Goal: Task Accomplishment & Management: Manage account settings

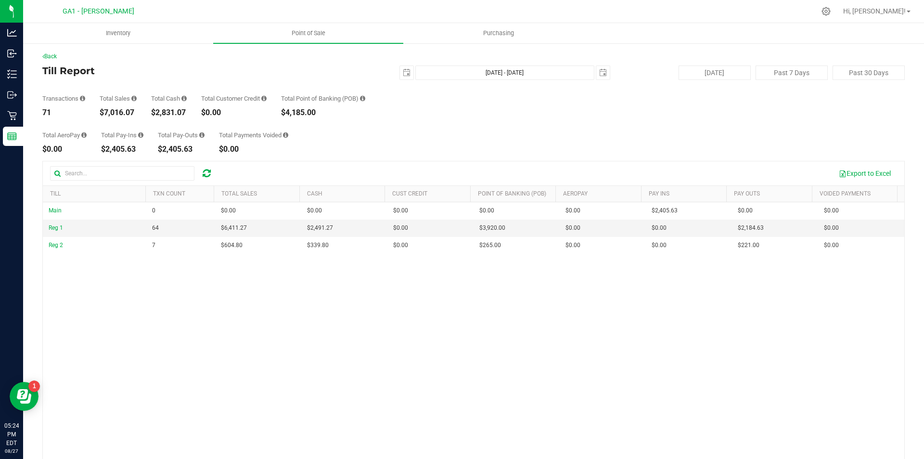
click at [461, 100] on div "Transactions 71 Total Sales $7,016.07 Total Cash $2,831.07 Total Customer Credi…" at bounding box center [473, 98] width 862 height 37
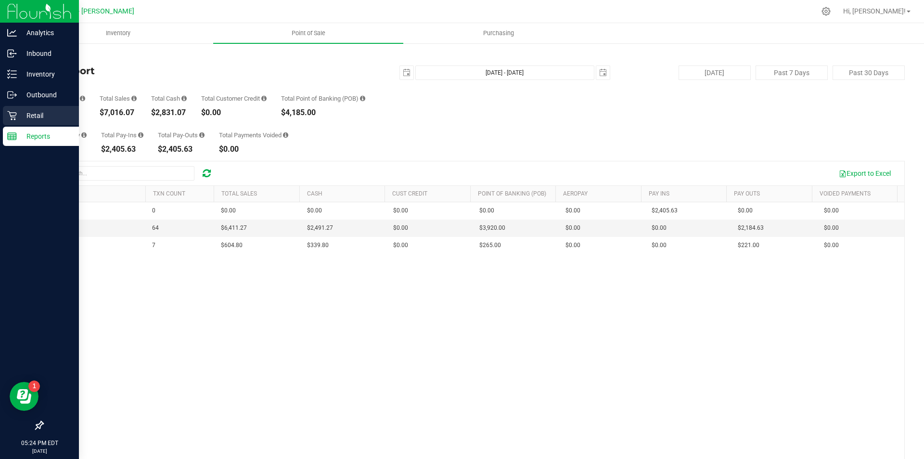
click at [19, 109] on div "Retail" at bounding box center [41, 115] width 76 height 19
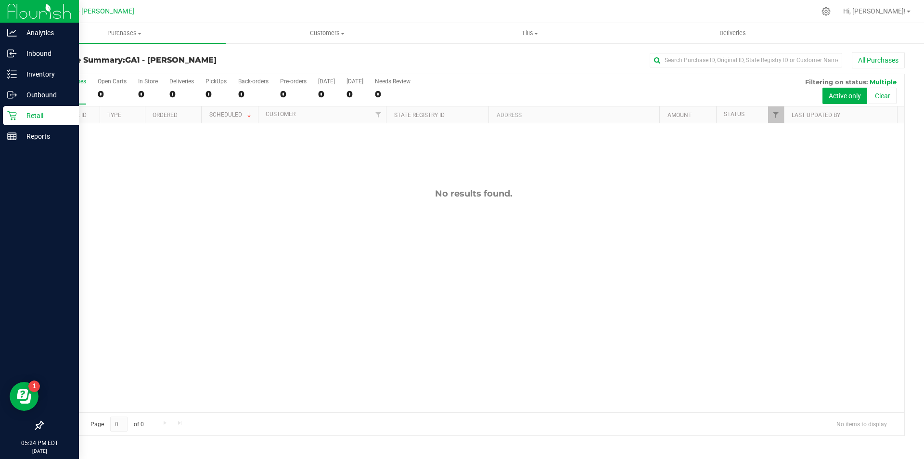
click at [358, 46] on div "Purchase Summary: GA1 - [GEOGRAPHIC_DATA] All Purchases All Purchases 0 Open Ca…" at bounding box center [473, 243] width 901 height 403
click at [318, 26] on uib-tab-heading "Customers All customers Add a new customer All physicians" at bounding box center [327, 33] width 202 height 19
click at [502, 68] on div "All Purchases" at bounding box center [617, 60] width 575 height 16
click at [536, 34] on span at bounding box center [536, 34] width 4 height 2
click at [474, 59] on span "Manage tills" at bounding box center [460, 58] width 65 height 8
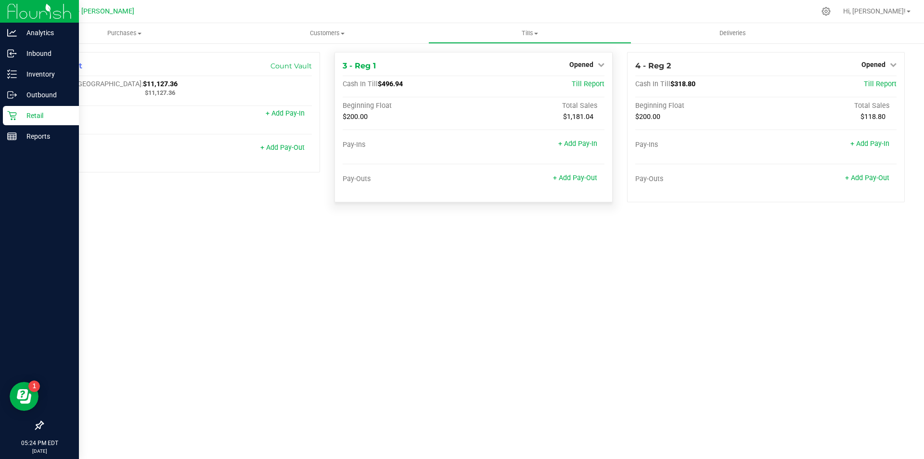
click at [581, 206] on div "3 - Reg 1 Opened Close Till Cash In Till $496.94 Till Report Beginning Float To…" at bounding box center [473, 131] width 292 height 158
drag, startPoint x: 792, startPoint y: 302, endPoint x: 822, endPoint y: 232, distance: 75.9
click at [792, 302] on div "Purchases Summary of purchases Fulfillment All purchases Customers All customer…" at bounding box center [473, 240] width 901 height 435
click at [884, 59] on div "Opened" at bounding box center [878, 65] width 35 height 12
click at [882, 60] on div "Opened" at bounding box center [878, 65] width 35 height 12
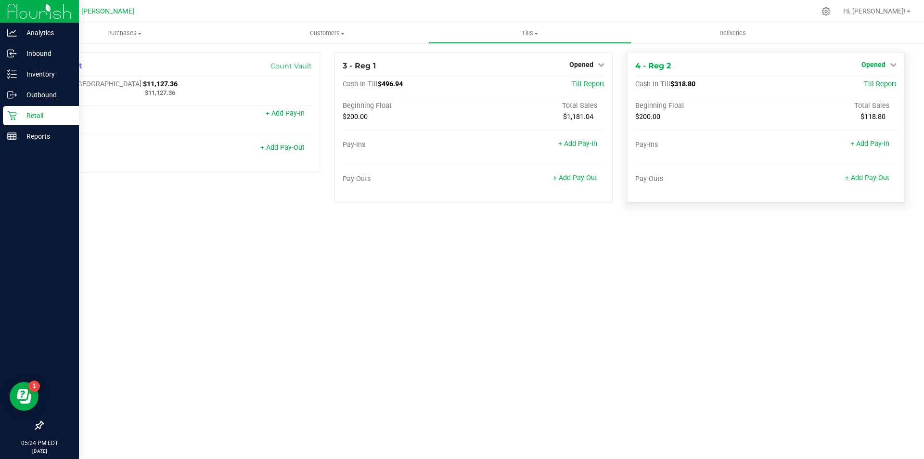
click at [879, 66] on span "Opened" at bounding box center [873, 65] width 24 height 8
click at [876, 79] on div "Close Till" at bounding box center [874, 85] width 71 height 12
click at [875, 86] on link "Close Till" at bounding box center [874, 85] width 26 height 8
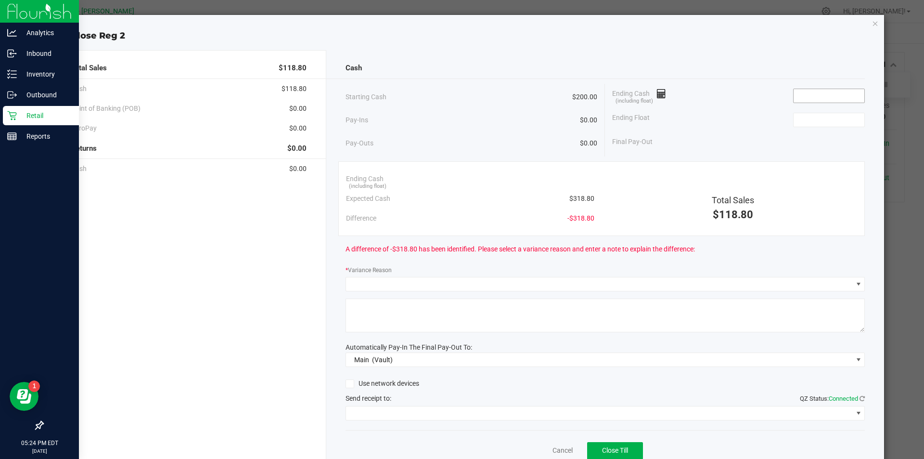
click at [845, 95] on input at bounding box center [828, 95] width 71 height 13
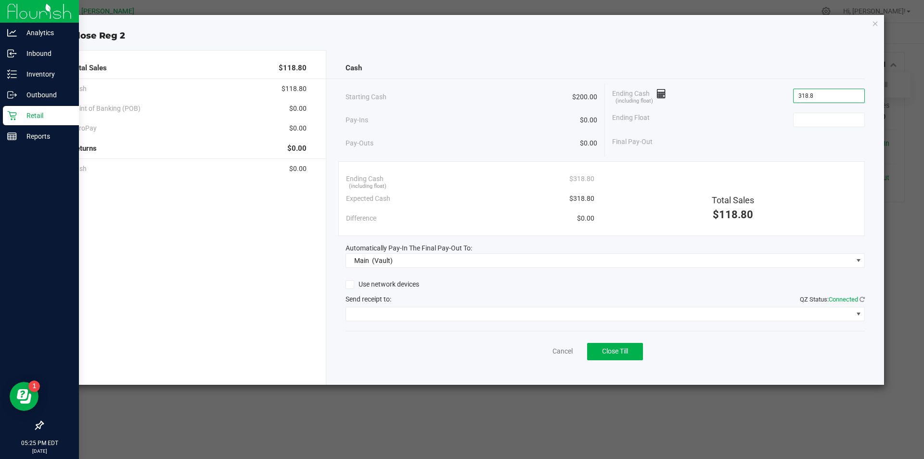
type input "$318.80"
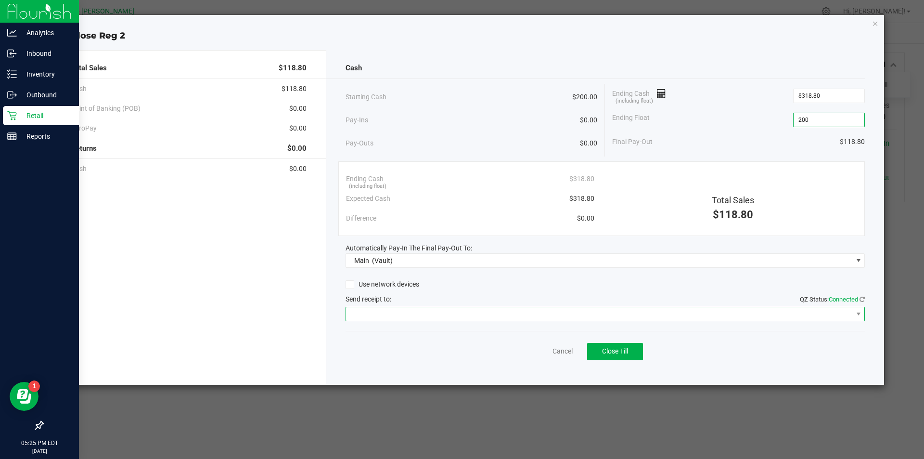
type input "$200.00"
click at [470, 313] on span at bounding box center [599, 313] width 507 height 13
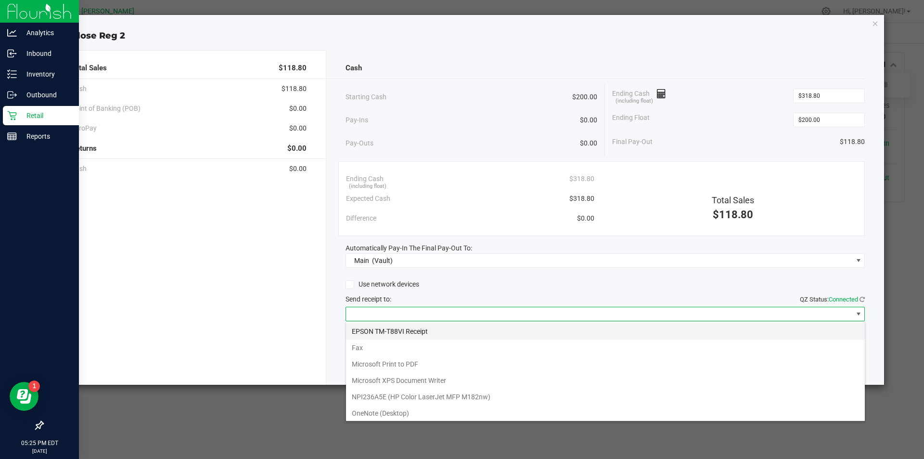
scroll to position [14, 519]
click at [409, 328] on Receipt "EPSON TM-T88VI Receipt" at bounding box center [605, 331] width 519 height 16
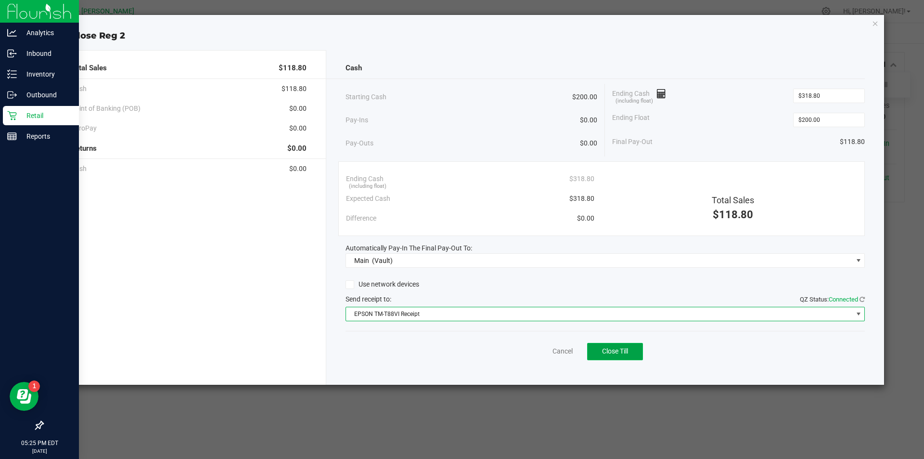
click at [610, 356] on button "Close Till" at bounding box center [615, 351] width 56 height 17
